Goal: Task Accomplishment & Management: Complete application form

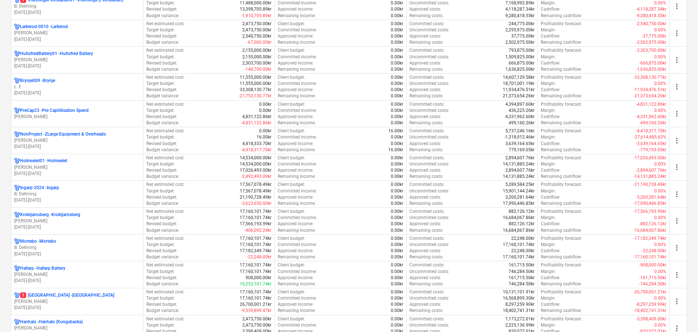
scroll to position [365, 0]
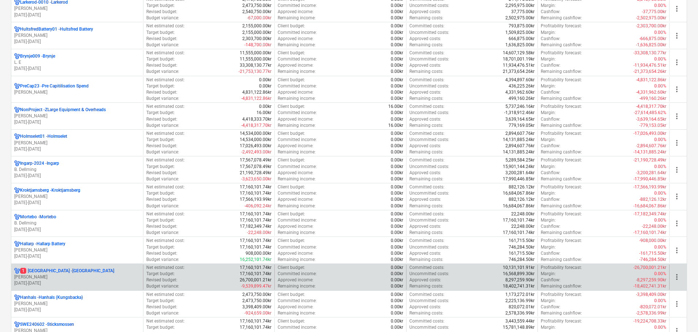
click at [49, 280] on p "[PERSON_NAME]" at bounding box center [77, 277] width 126 height 6
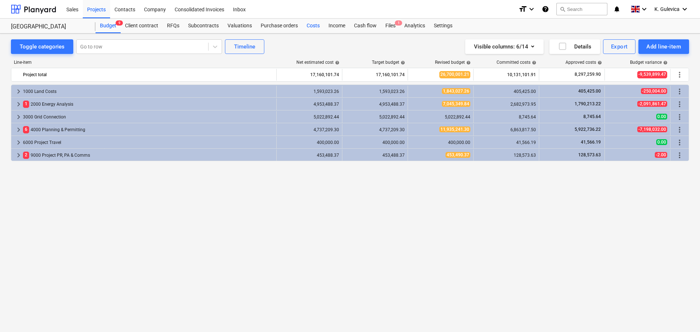
click at [311, 27] on div "Costs" at bounding box center [313, 26] width 22 height 15
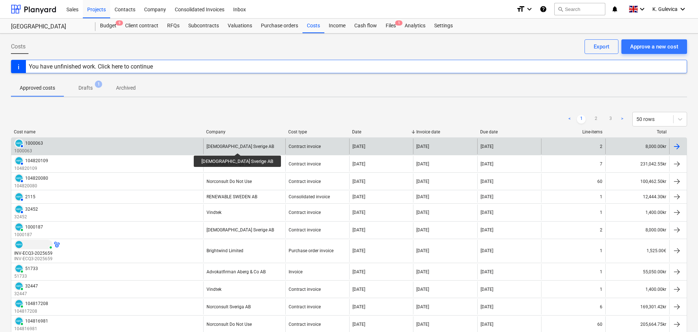
click at [225, 147] on div "[DEMOGRAPHIC_DATA] Sverige AB" at bounding box center [239, 146] width 67 height 5
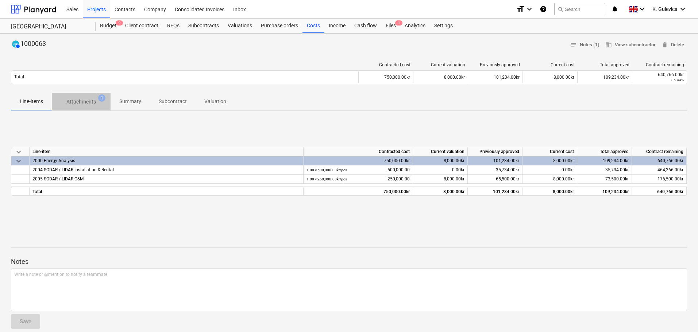
click at [88, 100] on p "Attachments" at bounding box center [81, 102] width 30 height 8
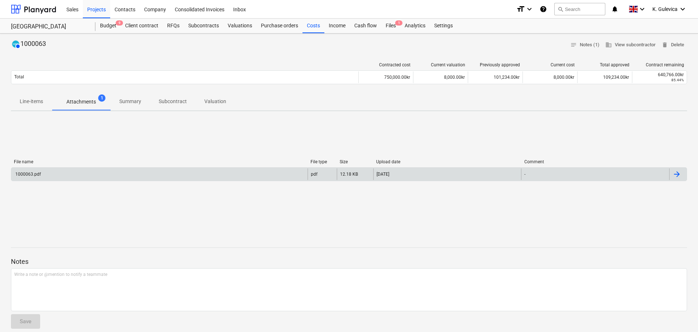
click at [91, 174] on div "1000063.pdf" at bounding box center [159, 175] width 296 height 12
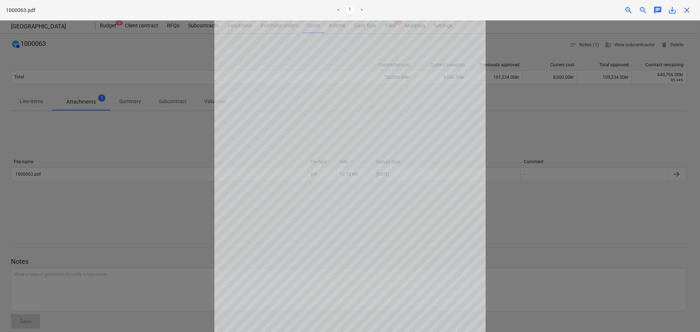
click at [685, 11] on span "close" at bounding box center [687, 10] width 9 height 9
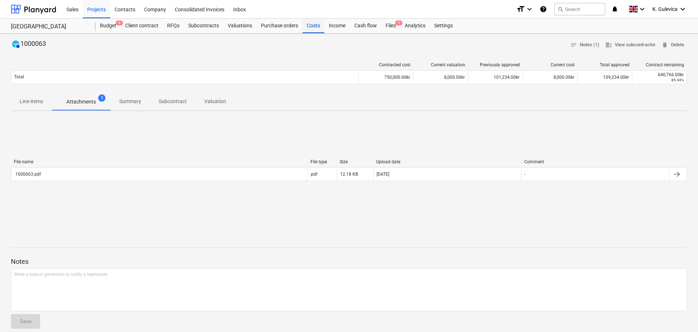
click at [308, 24] on div "Costs" at bounding box center [313, 26] width 22 height 15
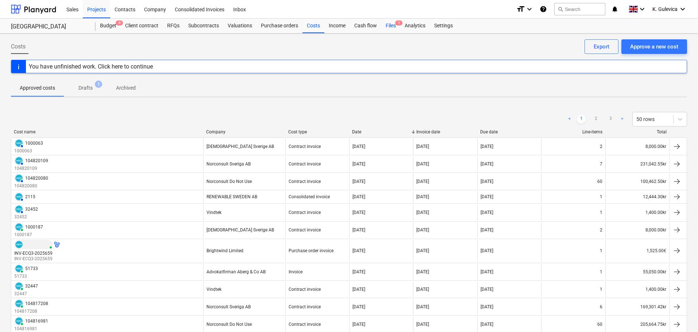
click at [387, 25] on div "Files 1" at bounding box center [390, 26] width 19 height 15
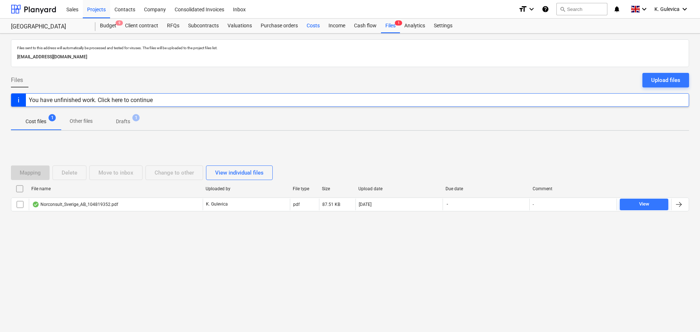
click at [309, 27] on div "Costs" at bounding box center [313, 26] width 22 height 15
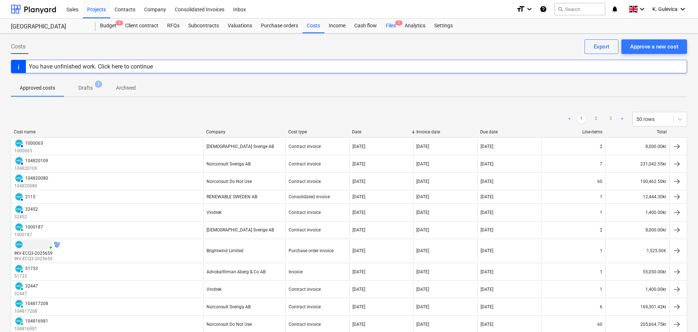
click at [393, 25] on div "Files 1" at bounding box center [390, 26] width 19 height 15
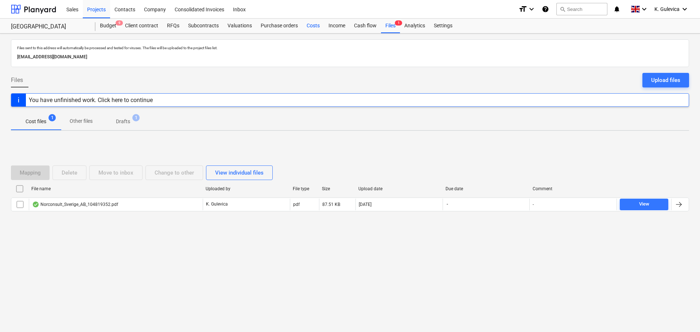
click at [309, 26] on div "Costs" at bounding box center [313, 26] width 22 height 15
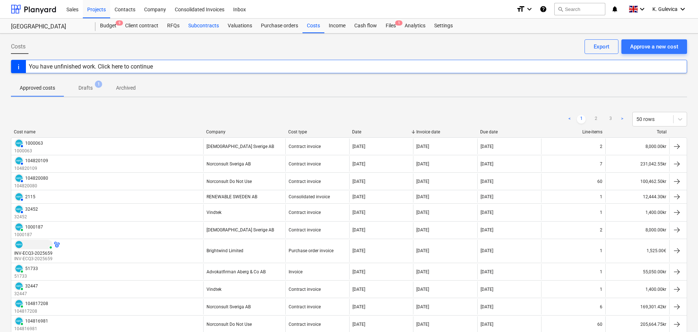
click at [194, 24] on div "Subcontracts" at bounding box center [203, 26] width 39 height 15
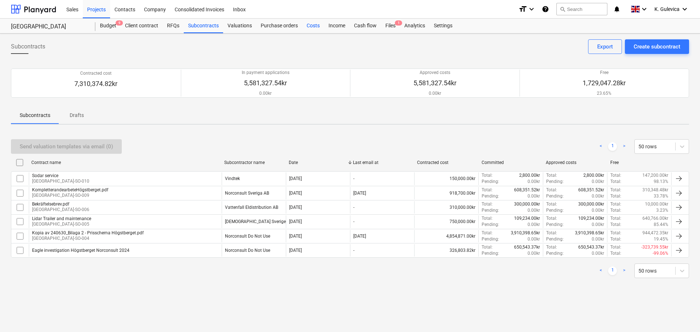
click at [304, 28] on div "Costs" at bounding box center [313, 26] width 22 height 15
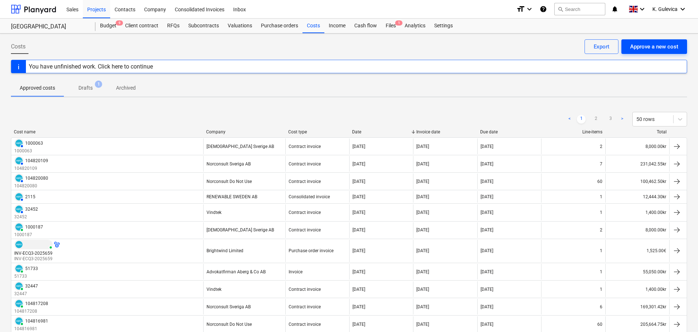
click at [645, 46] on div "Approve a new cost" at bounding box center [654, 46] width 48 height 9
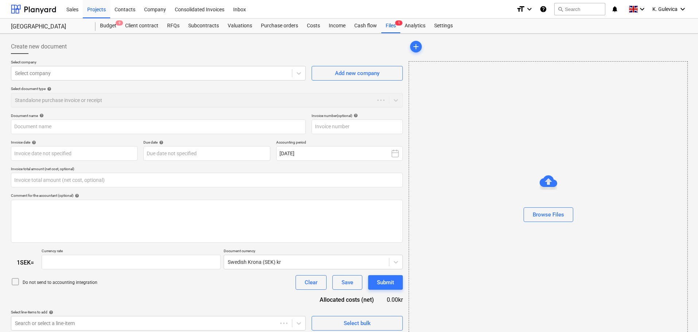
type input "0.00"
type input "1.00"
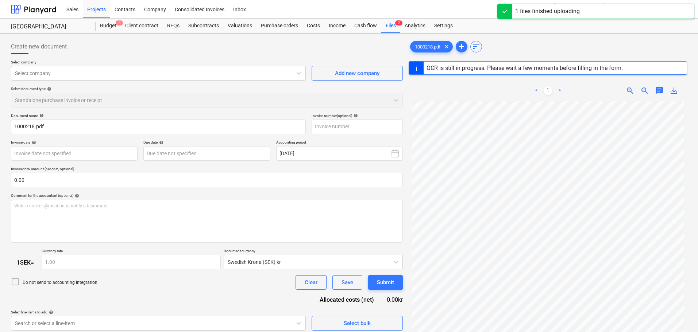
type input "1000218"
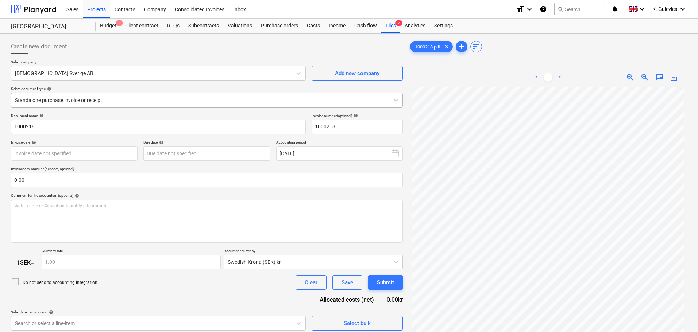
click at [138, 101] on div at bounding box center [200, 100] width 370 height 7
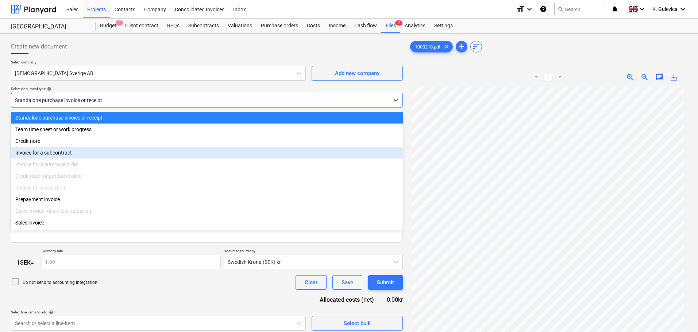
click at [69, 152] on div "Invoice for a subcontract" at bounding box center [207, 153] width 392 height 12
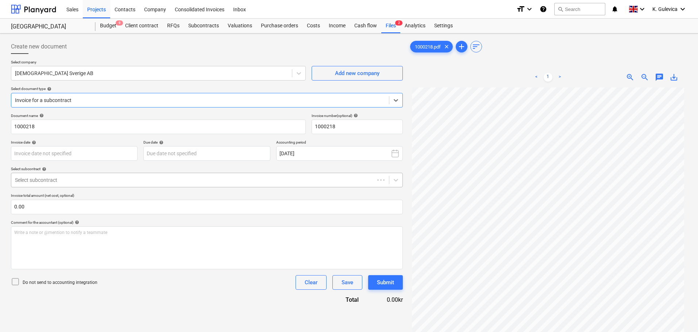
click at [94, 174] on div "Select subcontract" at bounding box center [207, 180] width 392 height 15
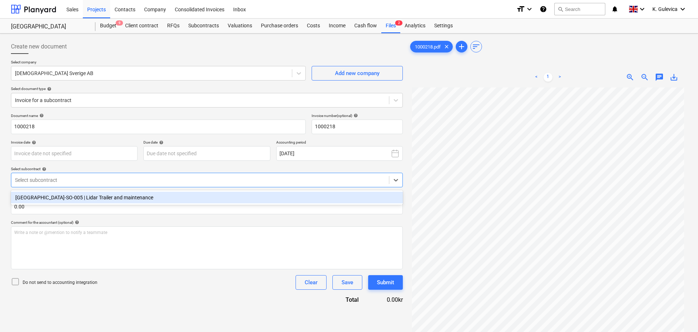
click at [92, 197] on div "[GEOGRAPHIC_DATA]-SO-005 | Lidar Trailer and maintenance" at bounding box center [207, 198] width 392 height 12
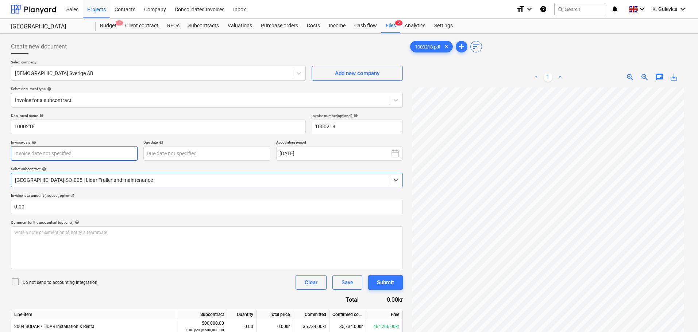
click at [109, 149] on body "Sales Projects Contacts Company Consolidated Invoices Inbox format_size keyboar…" at bounding box center [349, 166] width 698 height 332
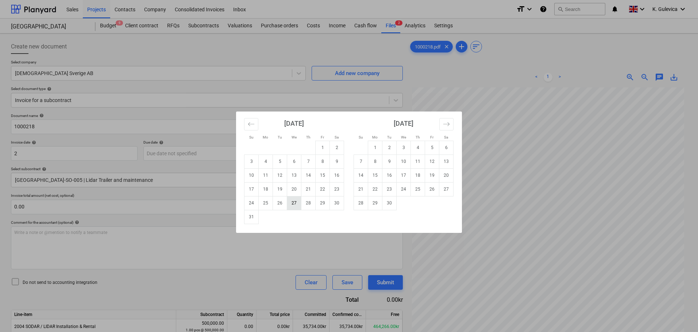
click at [298, 203] on td "27" at bounding box center [294, 203] width 14 height 14
type input "[DATE]"
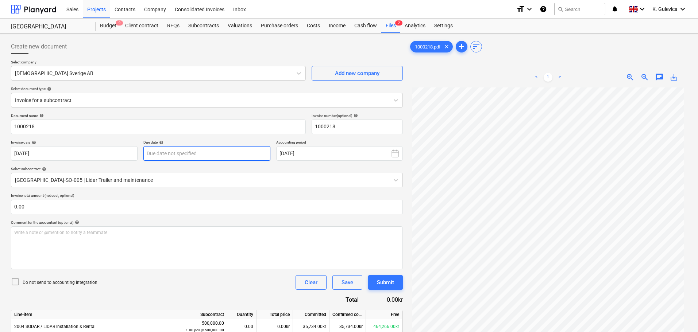
click at [200, 150] on body "Sales Projects Contacts Company Consolidated Invoices Inbox format_size keyboar…" at bounding box center [349, 166] width 698 height 332
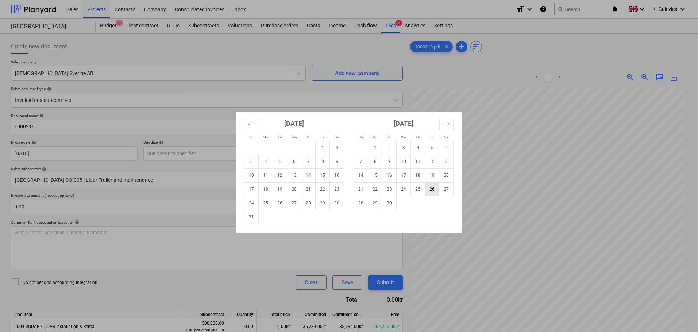
click at [434, 192] on td "26" at bounding box center [432, 189] width 14 height 14
type input "[DATE]"
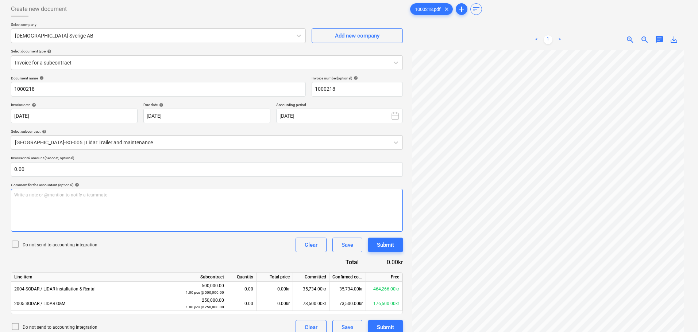
scroll to position [73, 0]
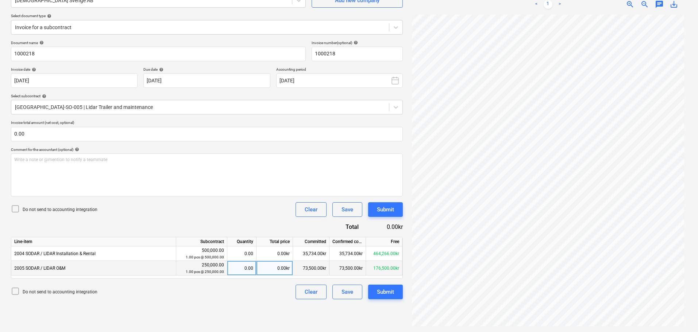
click at [278, 270] on div "0.00kr" at bounding box center [274, 268] width 36 height 15
type input "8000"
click at [390, 292] on div "Submit" at bounding box center [385, 291] width 17 height 9
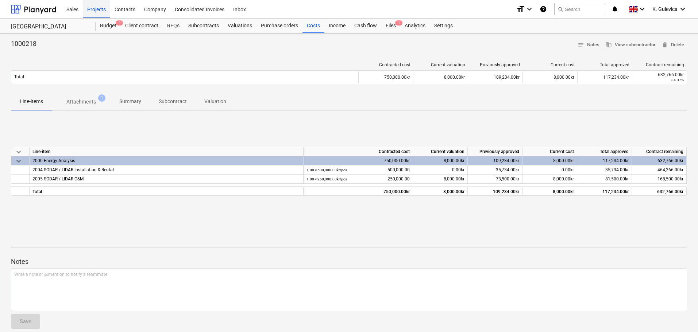
click at [98, 10] on div "Projects" at bounding box center [96, 9] width 27 height 19
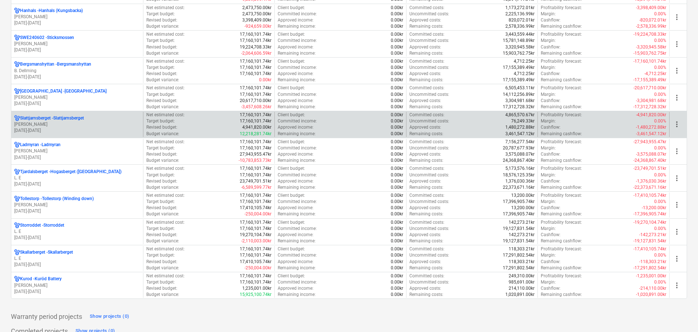
scroll to position [584, 0]
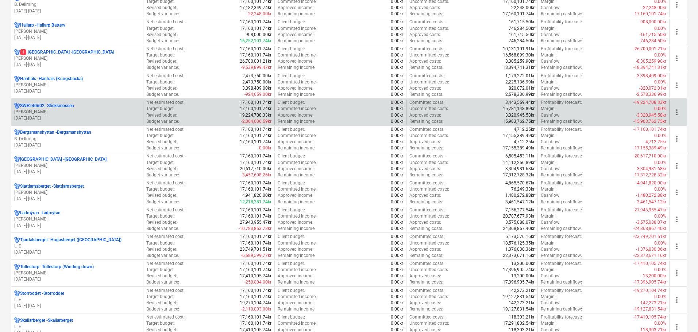
click at [96, 102] on div "SWE240602 - Sticksmossen [PERSON_NAME] [DATE] - [DATE]" at bounding box center [77, 112] width 132 height 25
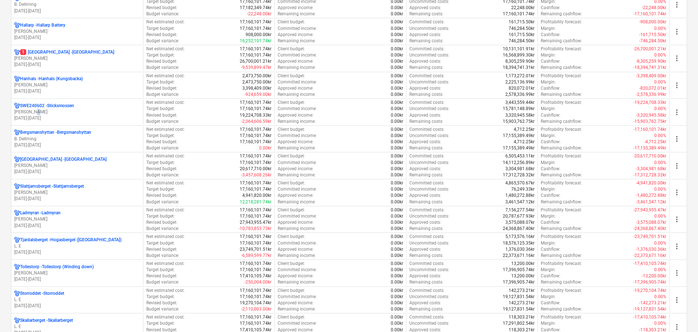
click at [34, 109] on p "[PERSON_NAME]" at bounding box center [77, 112] width 126 height 6
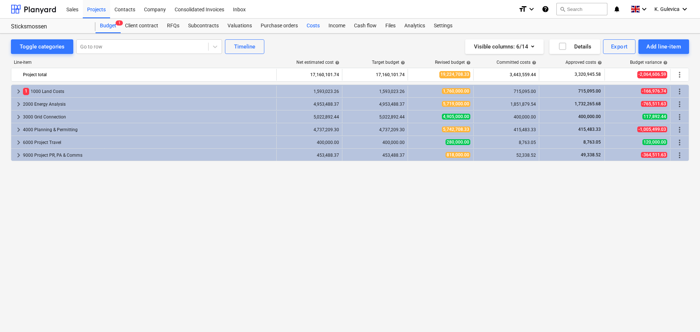
click at [311, 26] on div "Costs" at bounding box center [313, 26] width 22 height 15
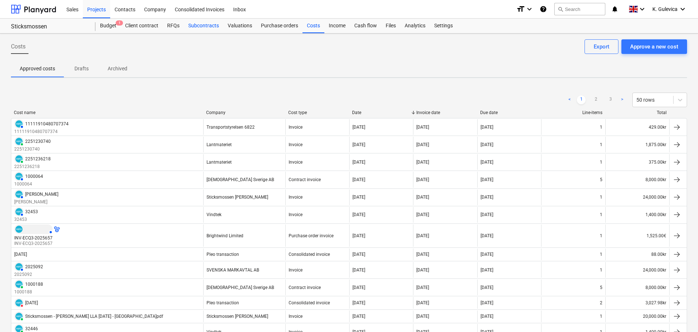
click at [205, 20] on div "Subcontracts" at bounding box center [203, 26] width 39 height 15
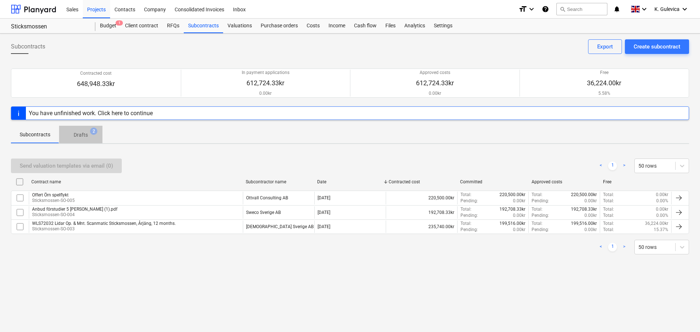
click at [81, 131] on span "Drafts 2" at bounding box center [80, 134] width 43 height 13
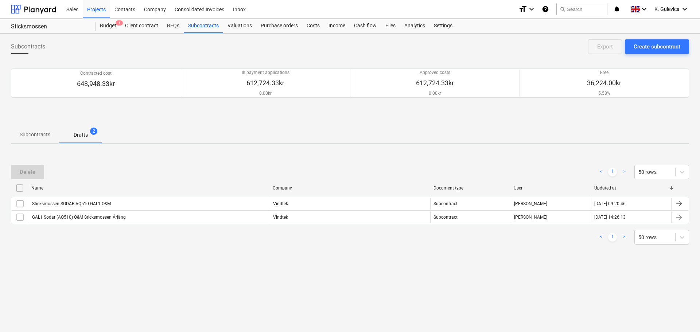
drag, startPoint x: 19, startPoint y: 130, endPoint x: 24, endPoint y: 133, distance: 5.3
click at [19, 131] on span "Subcontracts" at bounding box center [35, 135] width 48 height 12
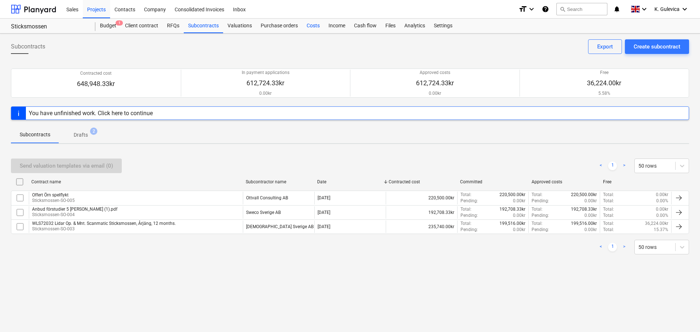
click at [313, 26] on div "Costs" at bounding box center [313, 26] width 22 height 15
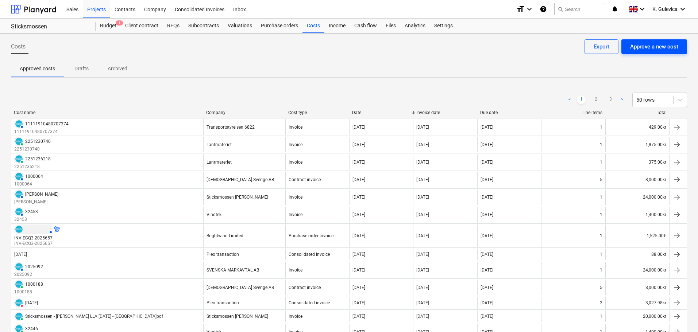
click at [651, 43] on div "Approve a new cost" at bounding box center [654, 46] width 48 height 9
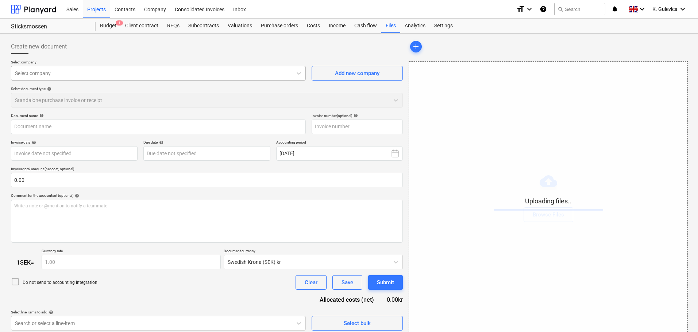
click at [127, 73] on div at bounding box center [151, 73] width 273 height 7
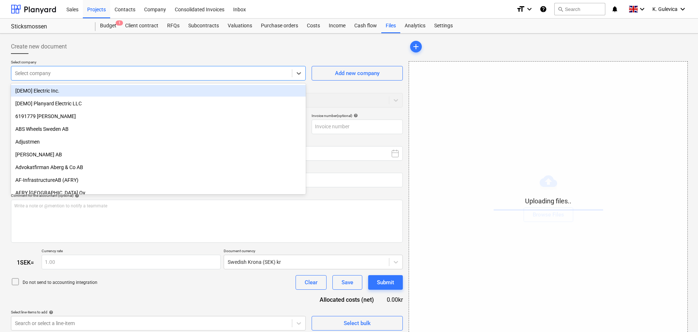
type input "1000219.pdf"
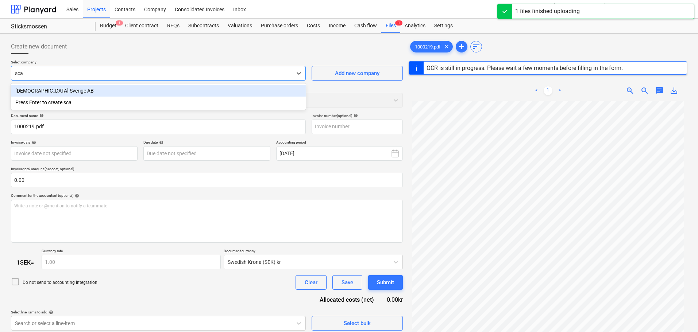
type input "scan"
type input "1000219"
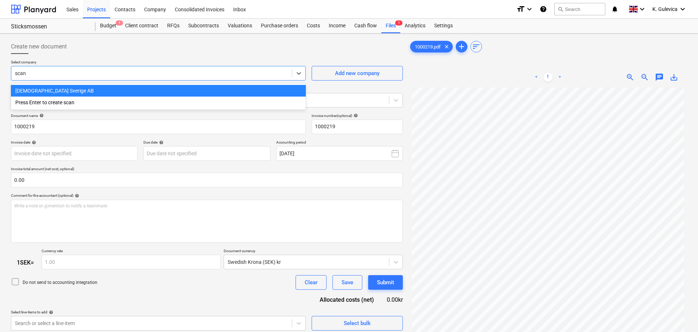
click at [88, 91] on div "[DEMOGRAPHIC_DATA] Sverige AB" at bounding box center [158, 91] width 295 height 12
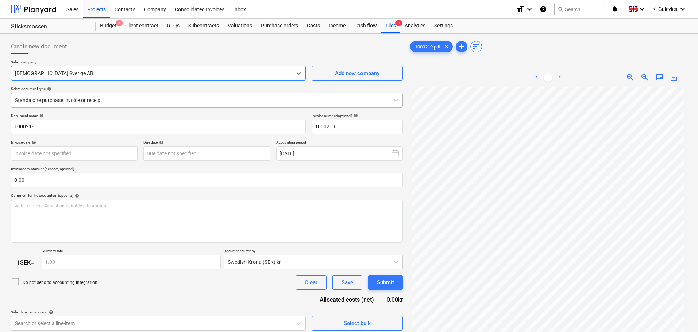
click at [113, 98] on div at bounding box center [200, 100] width 370 height 7
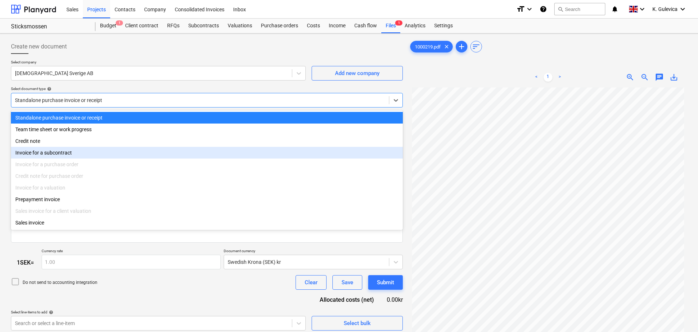
click at [67, 155] on div "Invoice for a subcontract" at bounding box center [207, 153] width 392 height 12
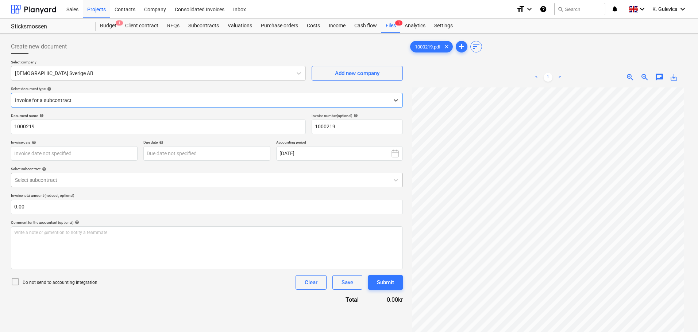
click at [91, 179] on div at bounding box center [200, 180] width 370 height 7
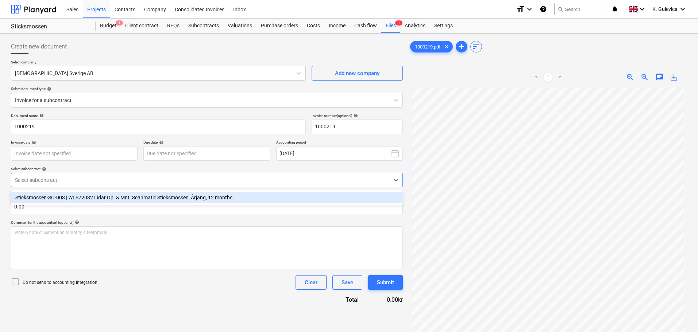
drag, startPoint x: 90, startPoint y: 195, endPoint x: 88, endPoint y: 189, distance: 6.1
click at [90, 195] on div "Sticksmossen-SO-003 | WLS72032 Lidar Op. & Mnt. Scanmatic Sticksmossen, Årjäng,…" at bounding box center [207, 198] width 392 height 12
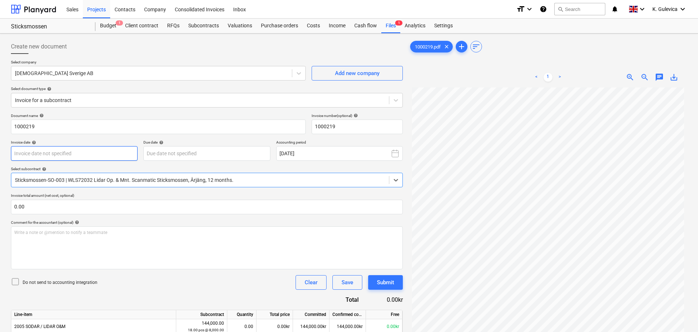
click at [87, 149] on body "Sales Projects Contacts Company Consolidated Invoices Inbox format_size keyboar…" at bounding box center [349, 166] width 698 height 332
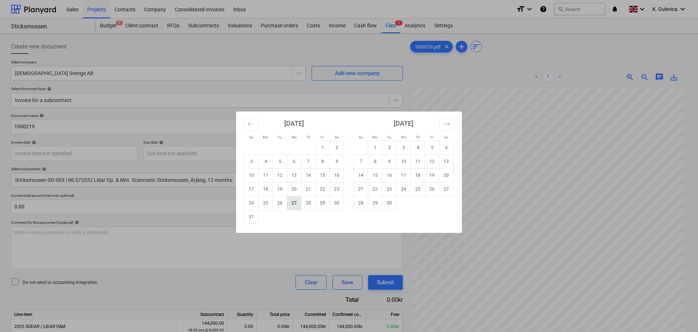
click at [297, 204] on td "27" at bounding box center [294, 203] width 14 height 14
type input "[DATE]"
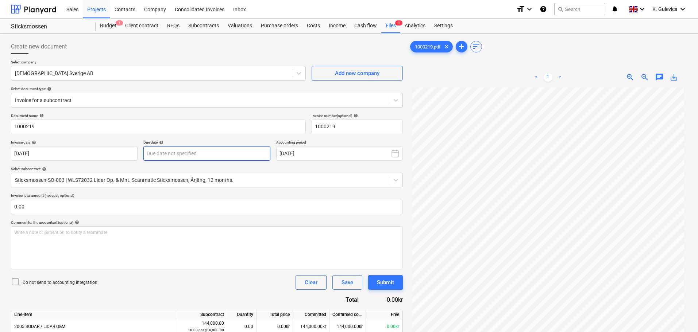
click at [205, 151] on body "Sales Projects Contacts Company Consolidated Invoices Inbox format_size keyboar…" at bounding box center [349, 166] width 698 height 332
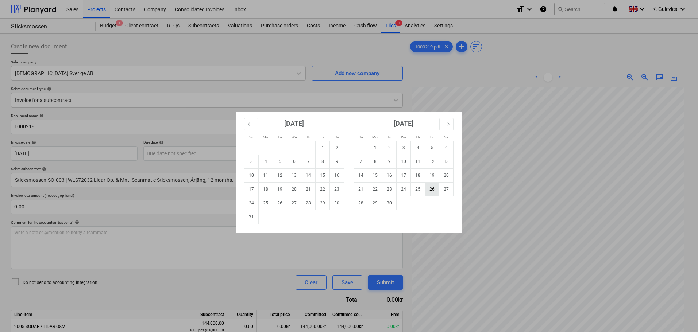
click at [435, 191] on td "26" at bounding box center [432, 189] width 14 height 14
type input "[DATE]"
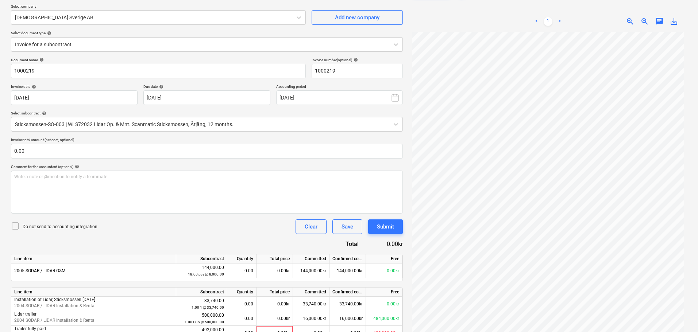
scroll to position [108, 0]
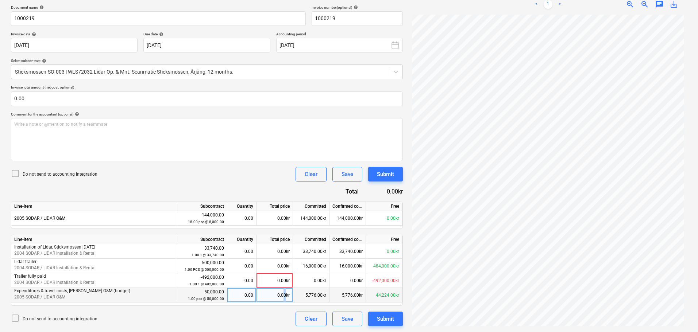
click at [285, 293] on div "0.00kr" at bounding box center [274, 295] width 36 height 15
type input "8000"
click at [380, 321] on div "Submit" at bounding box center [385, 318] width 17 height 9
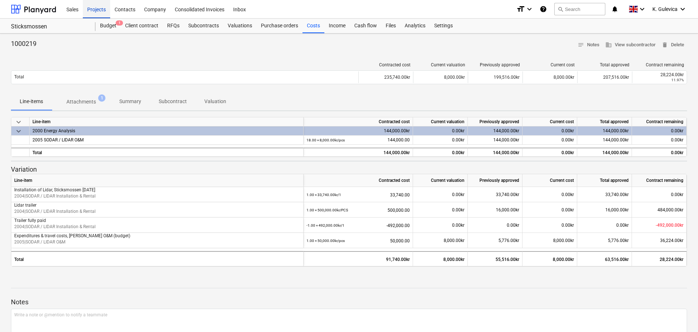
click at [95, 8] on div "Projects" at bounding box center [96, 9] width 27 height 19
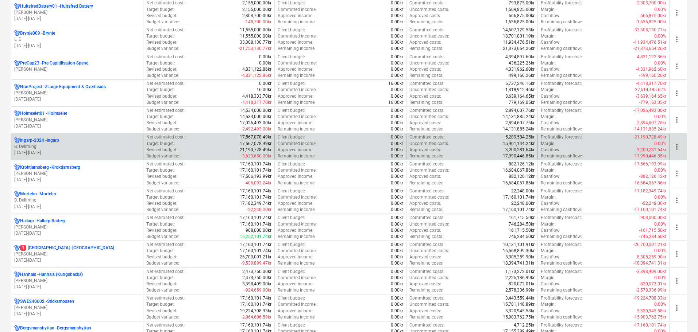
scroll to position [401, 0]
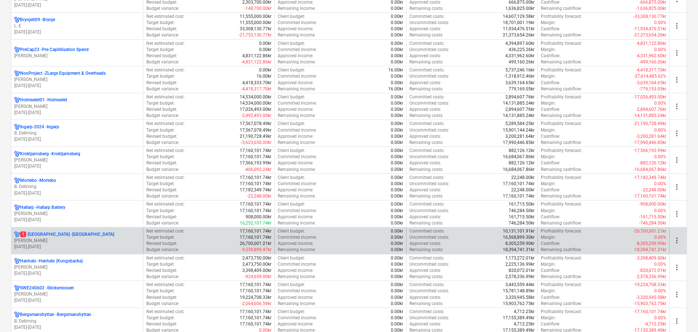
click at [78, 240] on p "[PERSON_NAME]" at bounding box center [77, 241] width 126 height 6
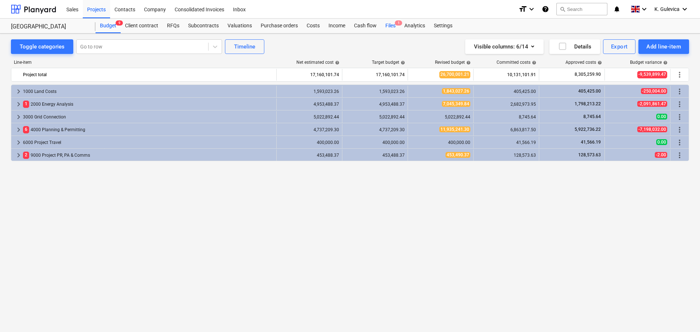
click at [386, 27] on div "Files 1" at bounding box center [390, 26] width 19 height 15
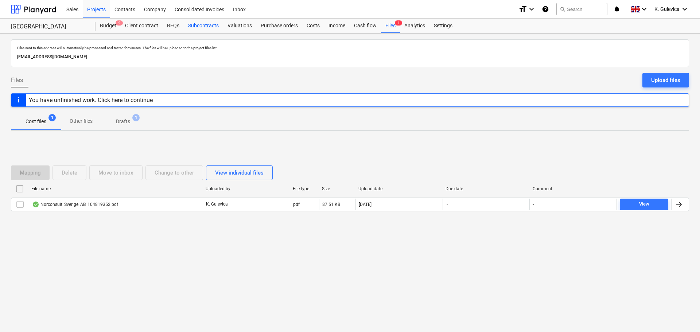
click at [213, 28] on div "Subcontracts" at bounding box center [203, 26] width 39 height 15
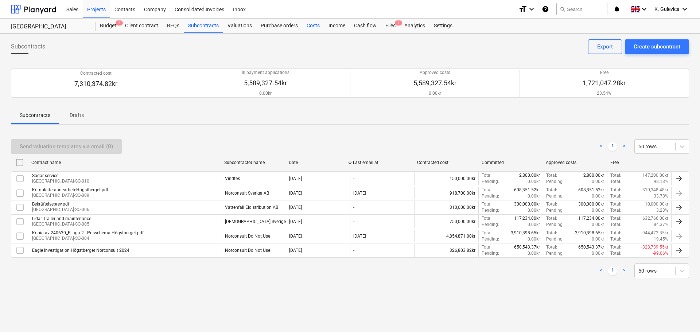
click at [317, 31] on div "Costs" at bounding box center [313, 26] width 22 height 15
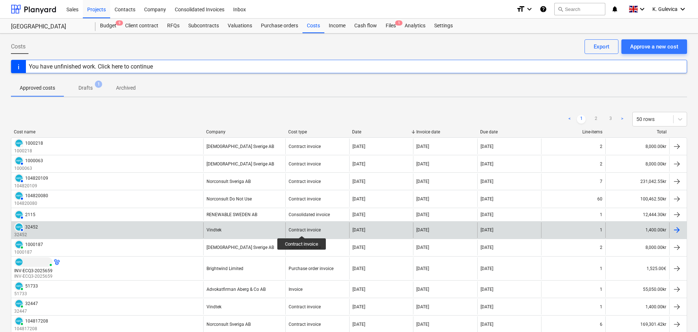
click at [302, 229] on div "Contract invoice" at bounding box center [305, 230] width 32 height 5
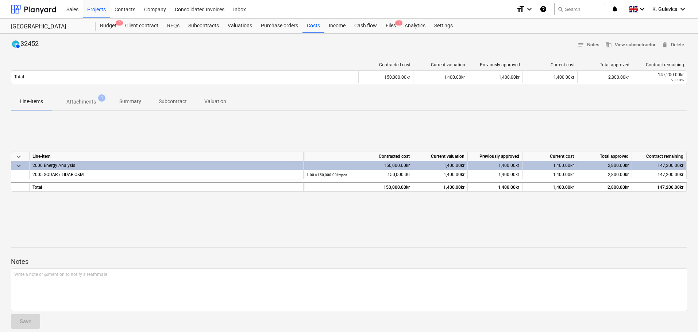
click at [78, 105] on p "Attachments" at bounding box center [81, 102] width 30 height 8
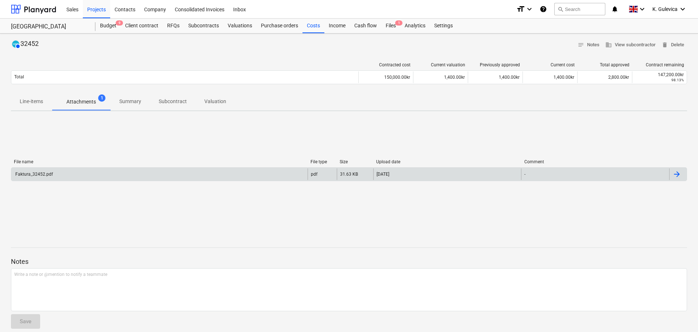
click at [117, 173] on div "Faktura_32452.pdf" at bounding box center [159, 175] width 296 height 12
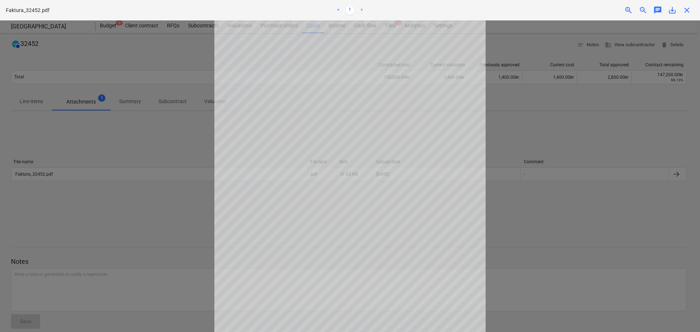
click at [692, 11] on div "close" at bounding box center [687, 10] width 15 height 9
click at [687, 12] on span "close" at bounding box center [687, 10] width 9 height 9
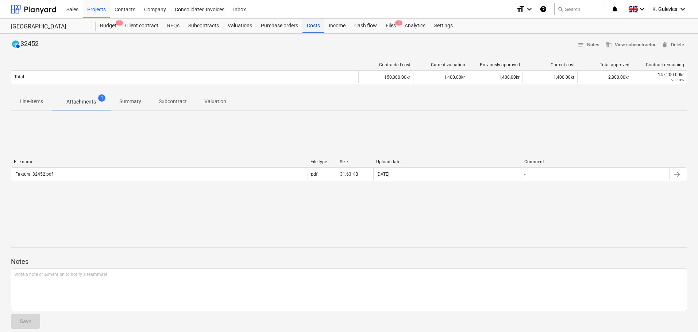
click at [305, 30] on div "Costs" at bounding box center [313, 26] width 22 height 15
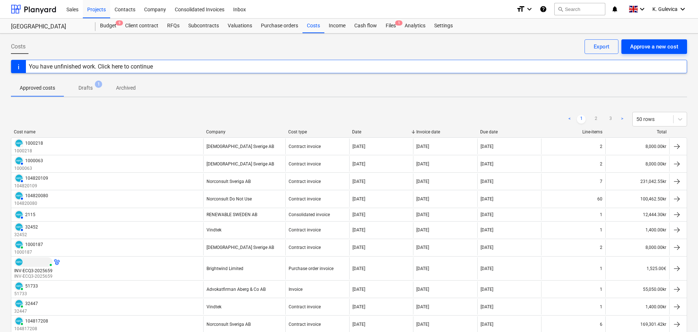
click at [653, 47] on div "Approve a new cost" at bounding box center [654, 46] width 48 height 9
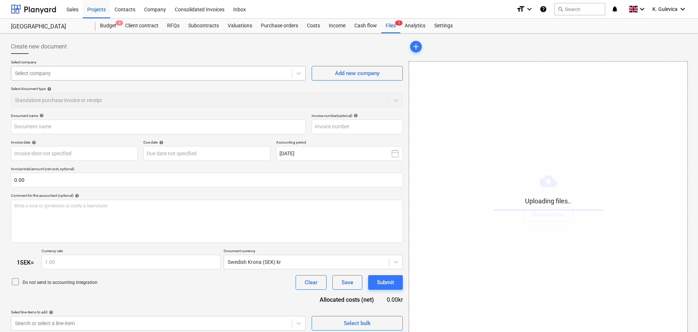
click at [45, 75] on div at bounding box center [151, 73] width 273 height 7
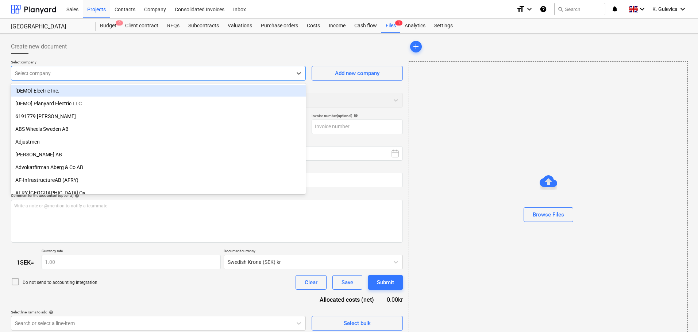
type input "Faktura_32455.pdf"
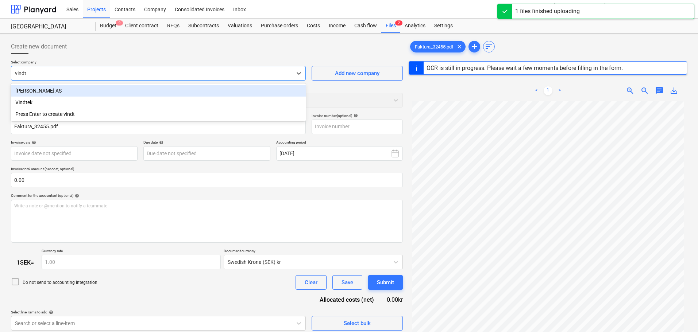
type input "vindte"
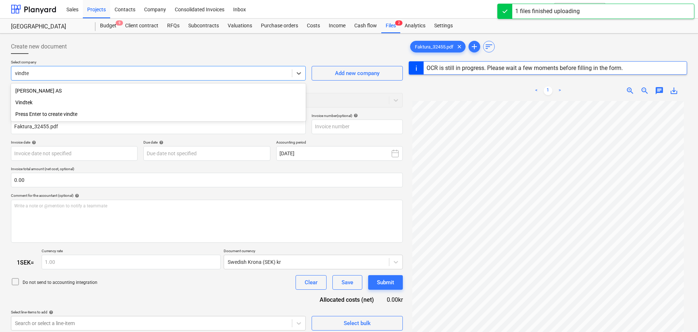
click at [25, 101] on div "Vindtek" at bounding box center [158, 103] width 295 height 12
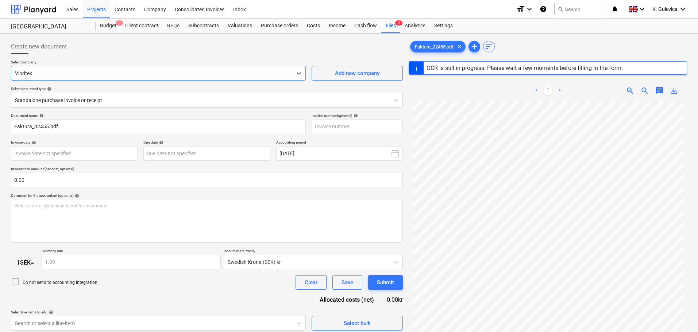
type input "32455"
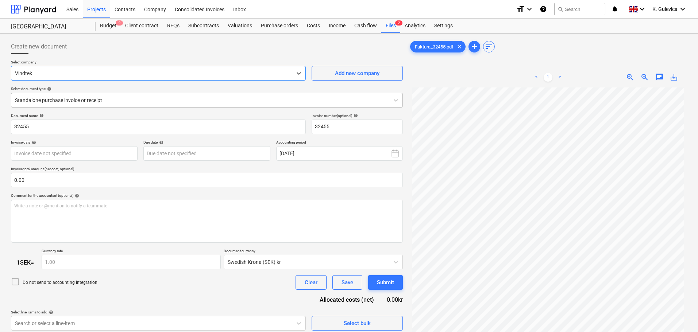
click at [136, 101] on div at bounding box center [200, 100] width 370 height 7
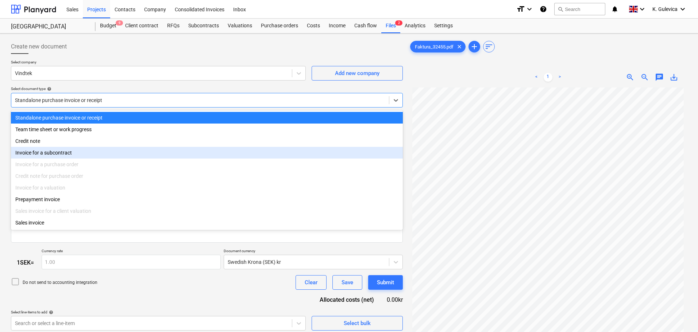
click at [70, 153] on div "Invoice for a subcontract" at bounding box center [207, 153] width 392 height 12
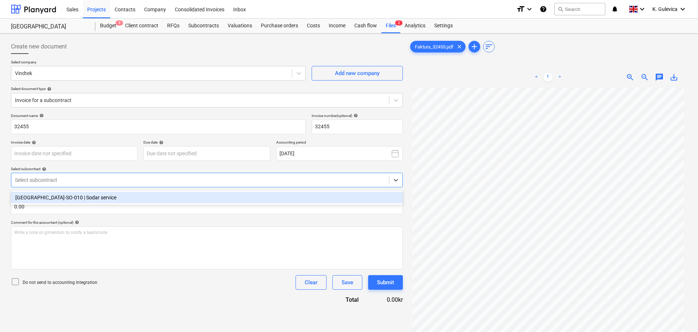
click at [76, 179] on div at bounding box center [200, 180] width 370 height 7
click at [69, 200] on div "[GEOGRAPHIC_DATA]-SO-010 | Sodar service" at bounding box center [207, 198] width 392 height 12
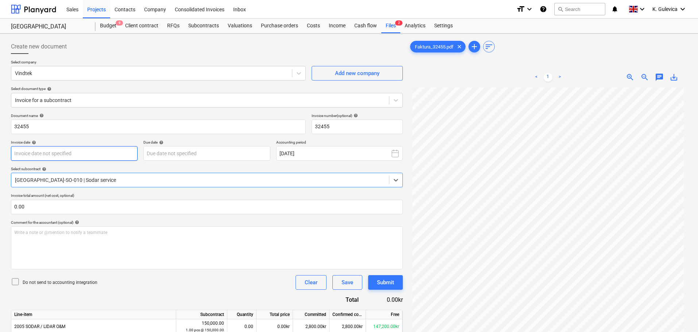
click at [79, 154] on body "Sales Projects Contacts Company Consolidated Invoices Inbox format_size keyboar…" at bounding box center [349, 166] width 698 height 332
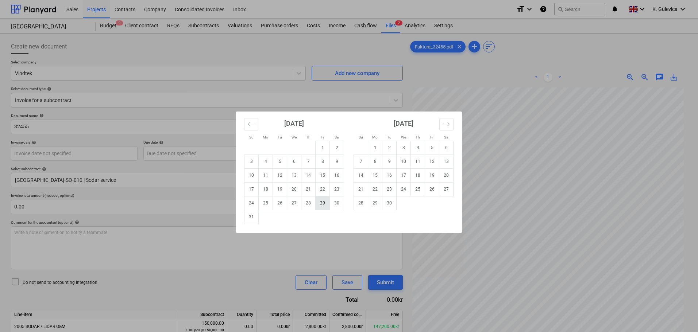
click at [320, 205] on td "29" at bounding box center [323, 203] width 14 height 14
type input "[DATE]"
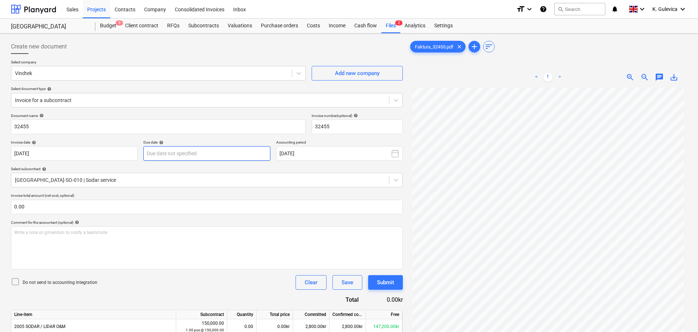
click at [183, 147] on body "Sales Projects Contacts Company Consolidated Invoices Inbox format_size keyboar…" at bounding box center [349, 166] width 698 height 332
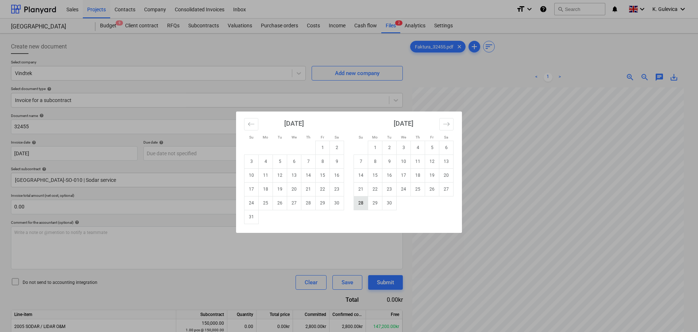
click at [361, 203] on td "28" at bounding box center [361, 203] width 14 height 14
type input "[DATE]"
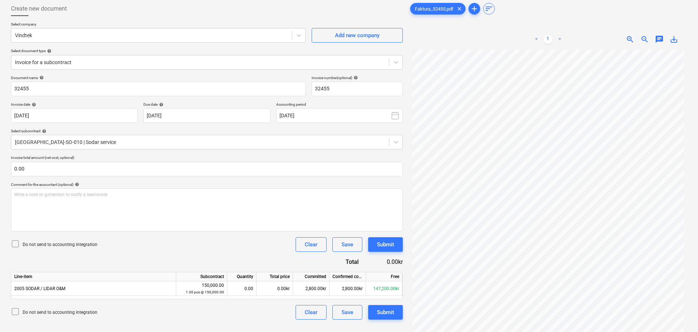
scroll to position [73, 0]
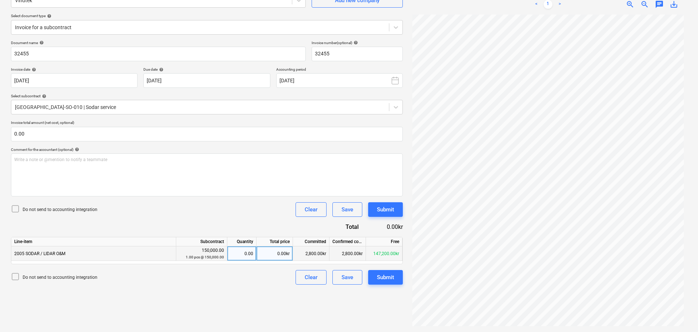
click at [274, 255] on div "0.00kr" at bounding box center [274, 254] width 36 height 15
type input "1400"
click at [393, 279] on div "Submit" at bounding box center [385, 277] width 17 height 9
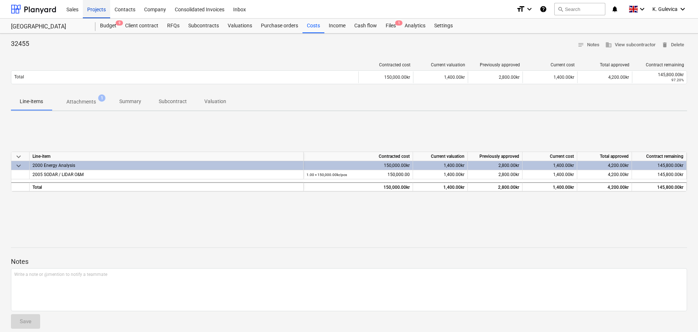
click at [96, 9] on div "Projects" at bounding box center [96, 9] width 27 height 19
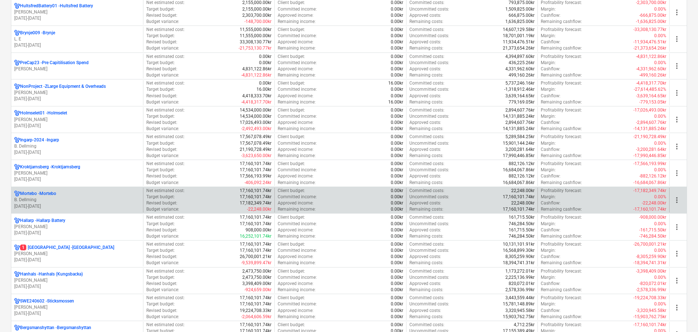
scroll to position [401, 0]
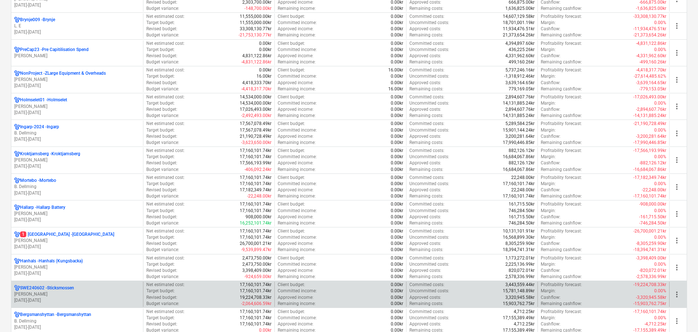
click at [94, 300] on p "[DATE] - [DATE]" at bounding box center [77, 301] width 126 height 6
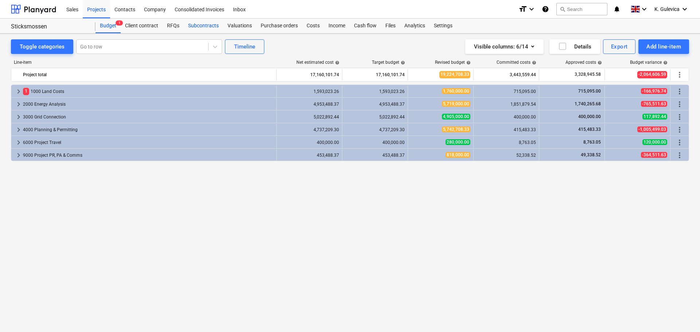
click at [201, 29] on div "Subcontracts" at bounding box center [203, 26] width 39 height 15
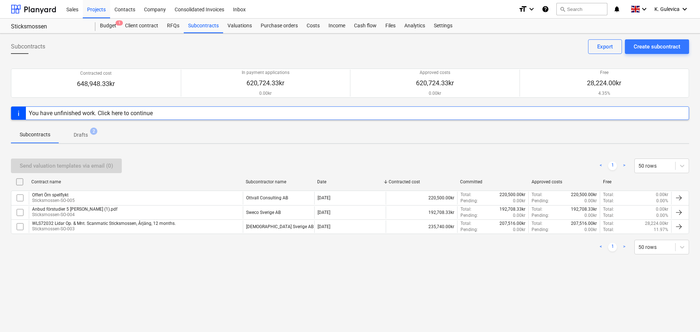
click at [83, 135] on p "Drafts" at bounding box center [81, 135] width 14 height 8
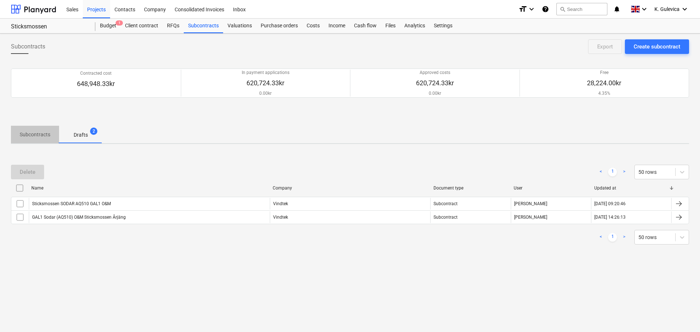
click at [45, 132] on p "Subcontracts" at bounding box center [35, 135] width 31 height 8
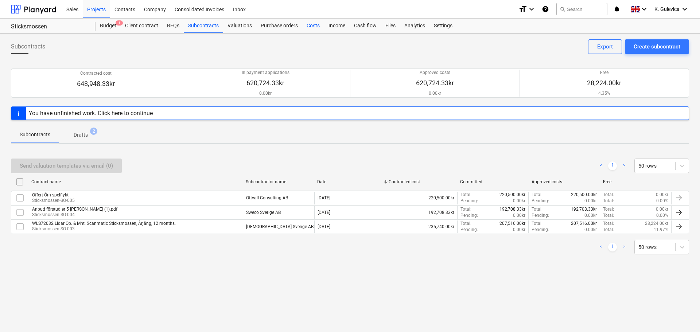
click at [311, 22] on div "Costs" at bounding box center [313, 26] width 22 height 15
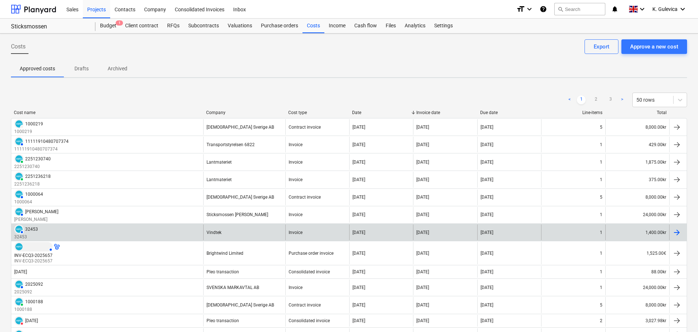
click at [254, 228] on div "Vindtek" at bounding box center [244, 233] width 82 height 16
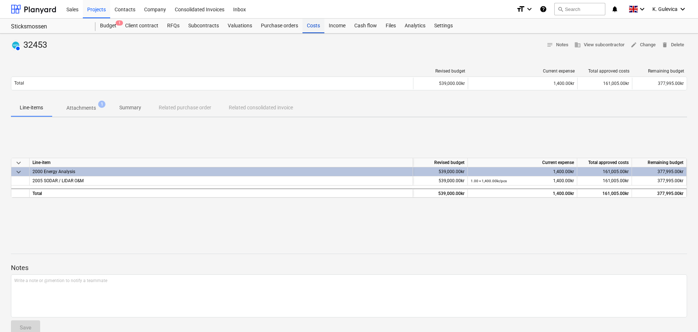
click at [312, 23] on div "Costs" at bounding box center [313, 26] width 22 height 15
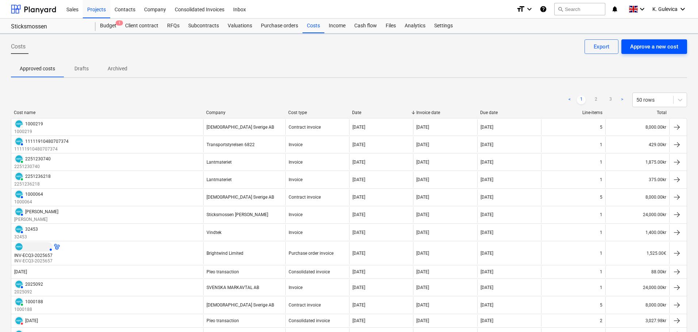
click at [642, 47] on div "Approve a new cost" at bounding box center [654, 46] width 48 height 9
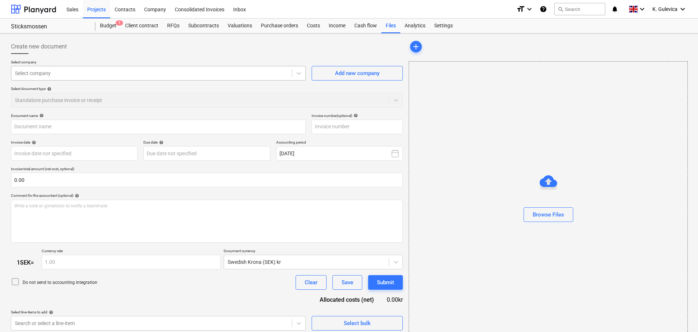
type input "Faktura_32456.pdf"
click at [223, 74] on div at bounding box center [151, 73] width 273 height 7
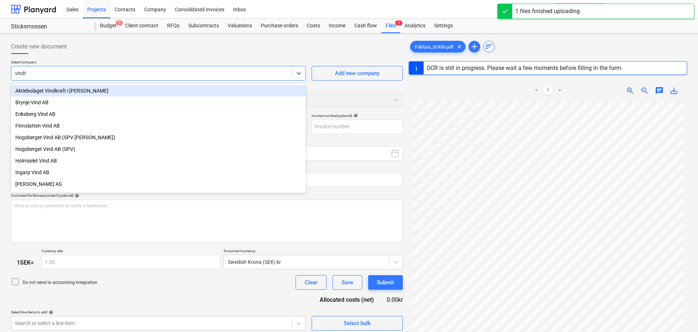
type input "vindte"
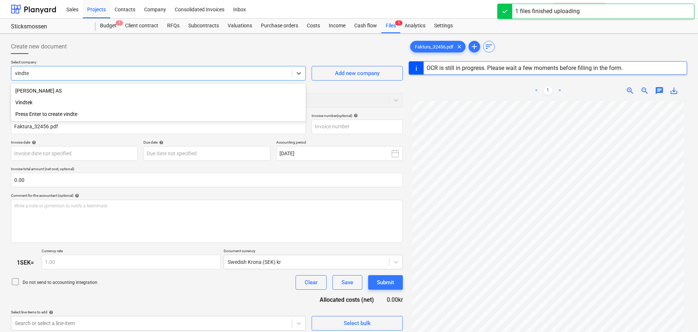
type input "32456"
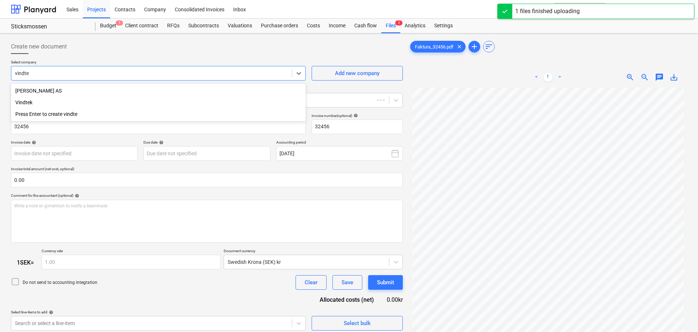
click at [25, 103] on div "Vindtek" at bounding box center [158, 103] width 295 height 12
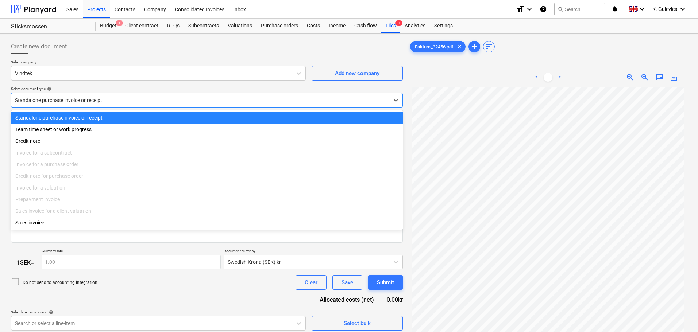
click at [125, 100] on div at bounding box center [200, 100] width 370 height 7
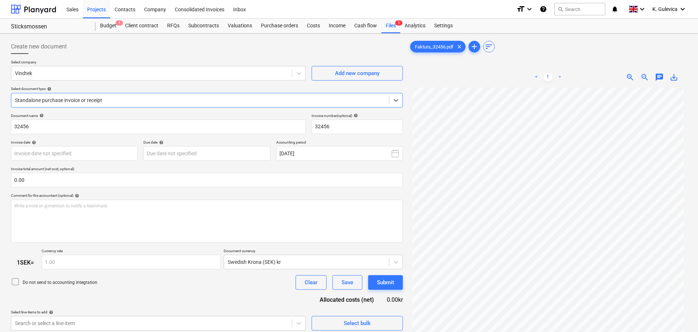
click at [125, 100] on div at bounding box center [200, 100] width 370 height 7
click at [78, 154] on body "Sales Projects Contacts Company Consolidated Invoices Inbox format_size keyboar…" at bounding box center [349, 166] width 698 height 332
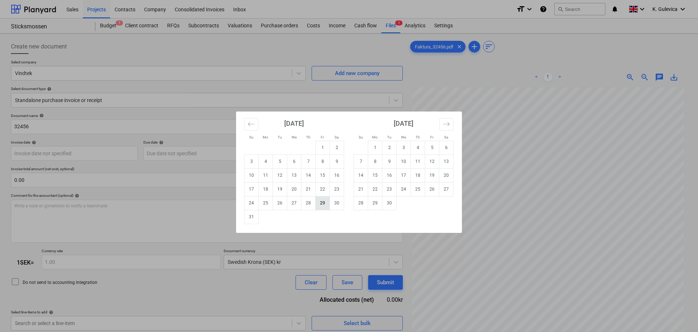
click at [327, 207] on td "29" at bounding box center [323, 203] width 14 height 14
type input "[DATE]"
click at [231, 154] on body "Sales Projects Contacts Company Consolidated Invoices Inbox format_size keyboar…" at bounding box center [349, 166] width 698 height 332
click at [363, 204] on td "28" at bounding box center [361, 203] width 14 height 14
type input "[DATE]"
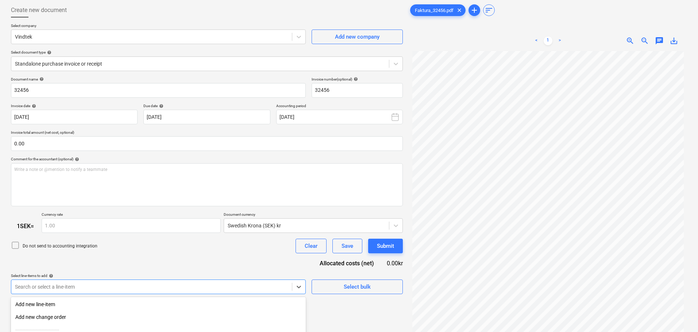
click at [111, 287] on body "Sales Projects Contacts Company Consolidated Invoices Inbox format_size keyboar…" at bounding box center [349, 130] width 698 height 332
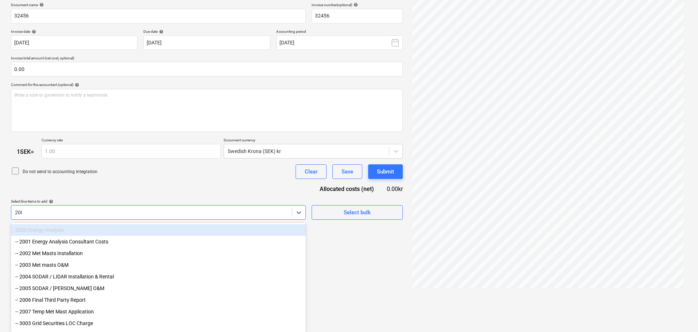
type input "2005"
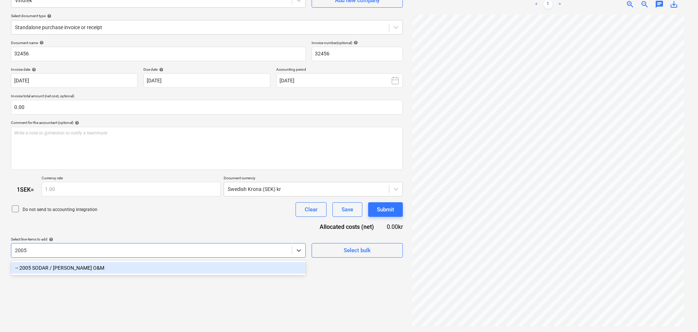
scroll to position [73, 0]
click at [104, 269] on div "-- 2005 SODAR / [PERSON_NAME] O&M" at bounding box center [158, 268] width 295 height 12
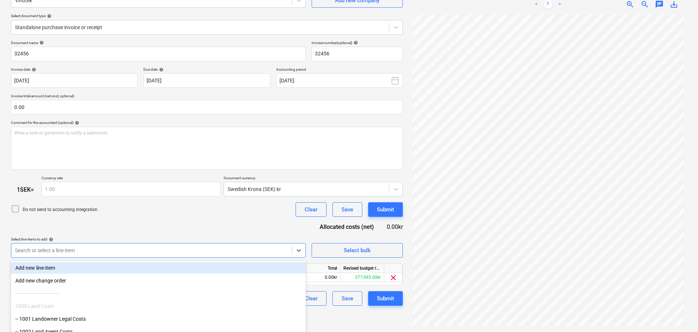
click at [136, 228] on div "Document name help 32456 Invoice number (optional) help 32456 Invoice date help…" at bounding box center [207, 173] width 392 height 266
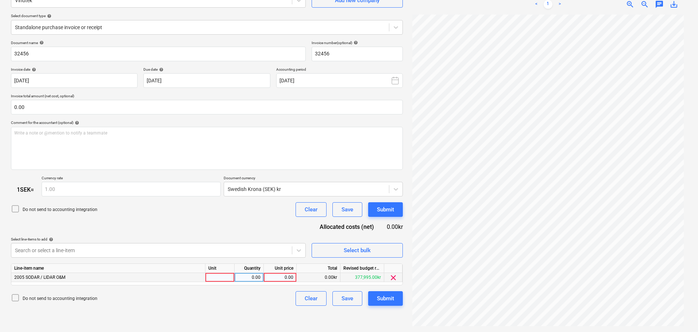
click at [277, 276] on div "0.00" at bounding box center [280, 277] width 27 height 9
type input "1400"
click at [386, 299] on div "Submit" at bounding box center [385, 298] width 17 height 9
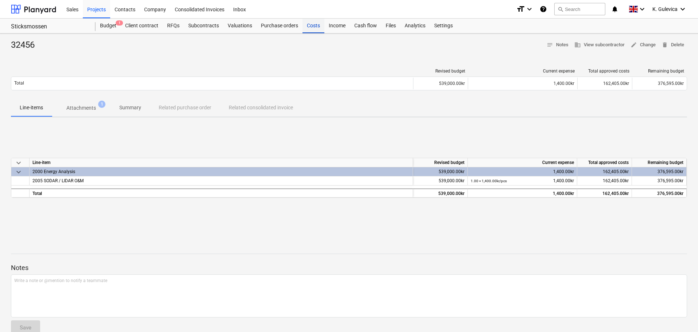
click at [312, 24] on div "Costs" at bounding box center [313, 26] width 22 height 15
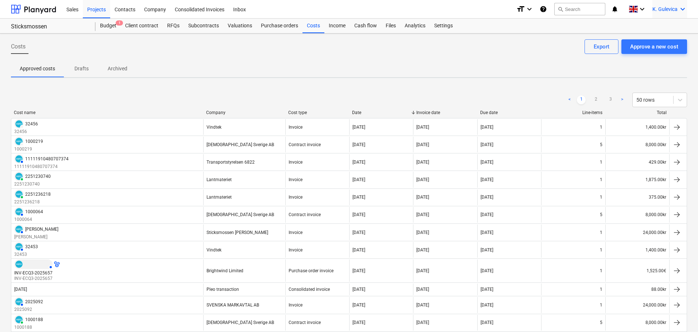
click at [672, 4] on div "K. Gulevica keyboard_arrow_down" at bounding box center [669, 9] width 35 height 18
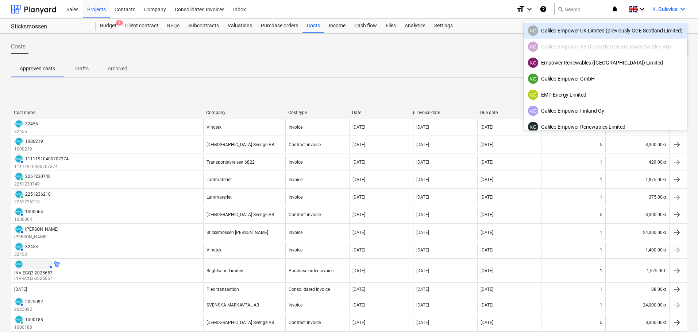
click at [567, 31] on div "KG Galileo Empower UK Limited (previously GGE Scotland Limited)" at bounding box center [605, 31] width 155 height 10
